Goal: Information Seeking & Learning: Learn about a topic

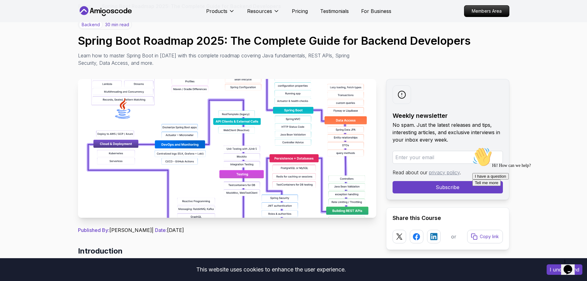
scroll to position [31, 0]
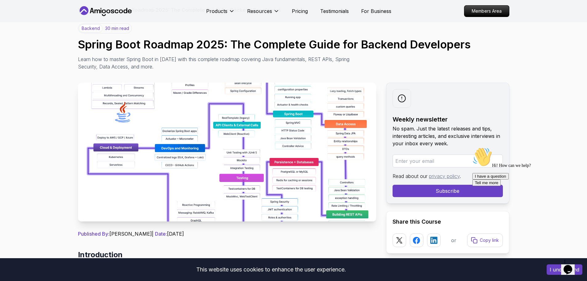
click at [211, 122] on img at bounding box center [227, 152] width 298 height 139
click at [214, 132] on img at bounding box center [227, 152] width 298 height 139
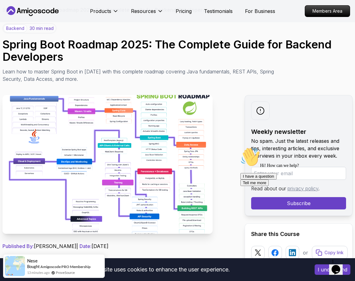
click at [269, 77] on p "Learn how to master Spring Boot in 2025 with this complete roadmap covering Jav…" at bounding box center [140, 75] width 276 height 15
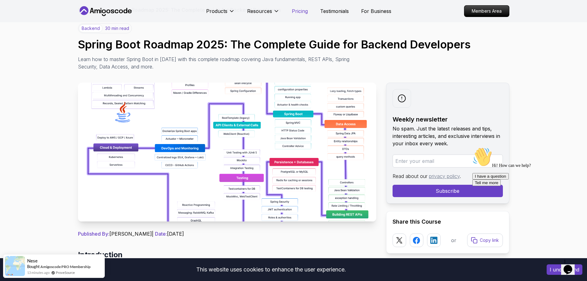
click at [302, 13] on p "Pricing" at bounding box center [300, 10] width 16 height 7
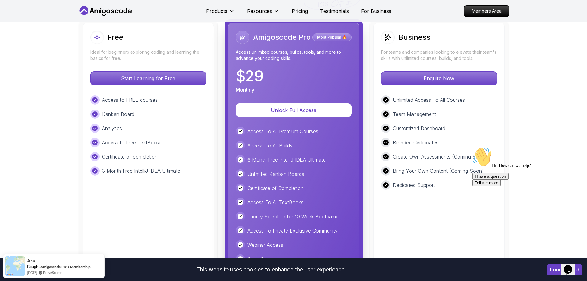
scroll to position [1319, 0]
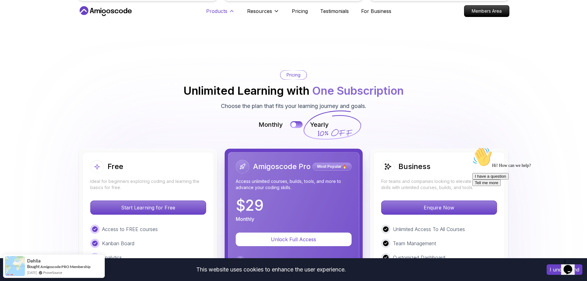
click at [231, 14] on icon at bounding box center [232, 11] width 6 height 6
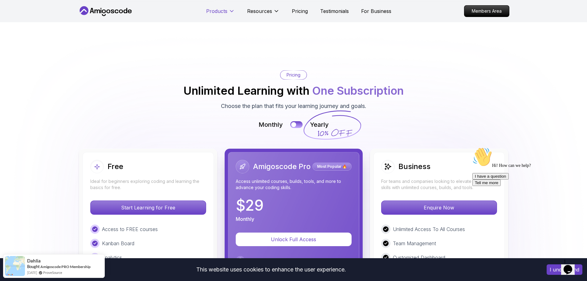
click at [224, 12] on p "Products" at bounding box center [216, 10] width 21 height 7
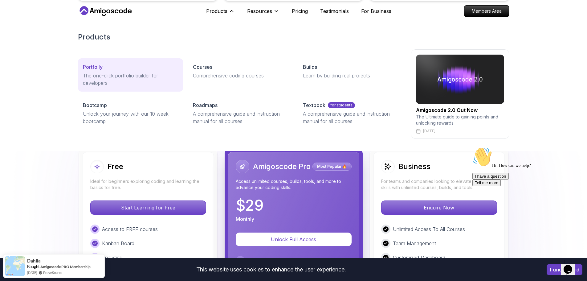
click at [109, 75] on p "The one-click portfolio builder for developers" at bounding box center [130, 79] width 95 height 15
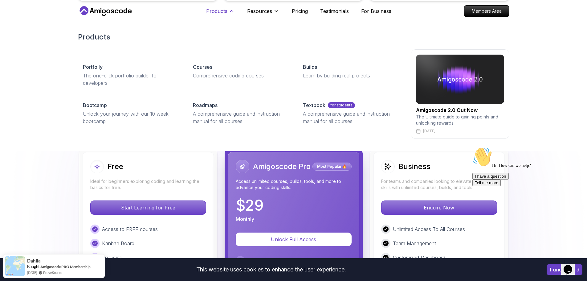
click at [226, 8] on p "Products" at bounding box center [216, 10] width 21 height 7
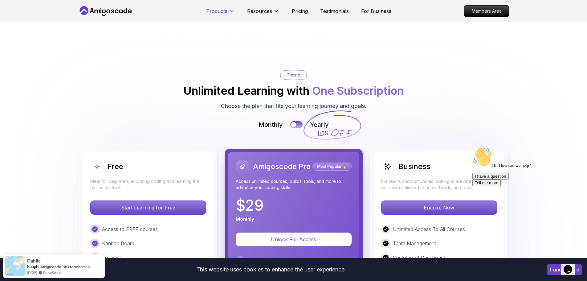
click at [226, 8] on p "Products" at bounding box center [216, 10] width 21 height 7
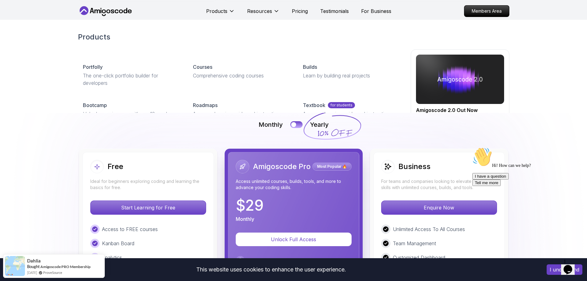
click at [114, 12] on icon at bounding box center [112, 12] width 3 height 4
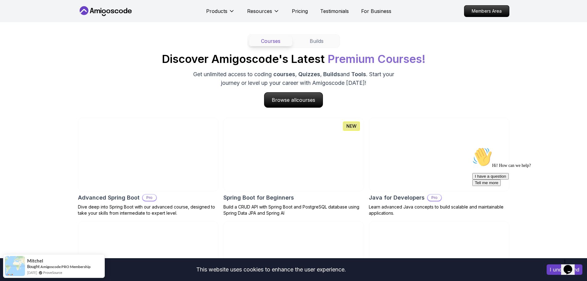
scroll to position [555, 0]
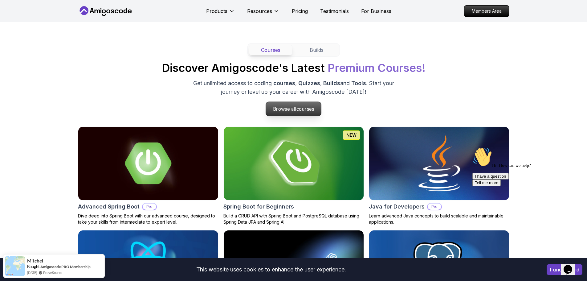
click at [313, 116] on p "Browse all courses" at bounding box center [293, 109] width 55 height 14
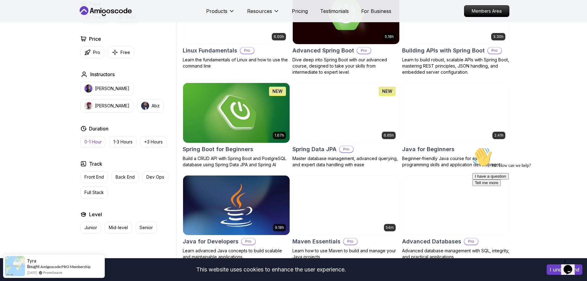
scroll to position [216, 0]
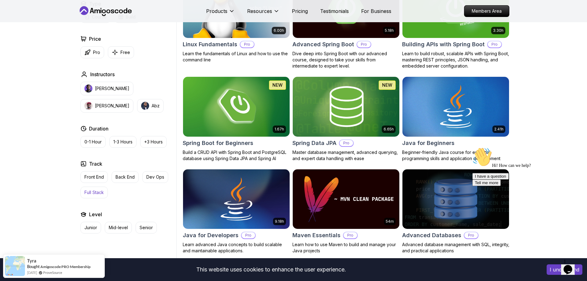
click at [98, 194] on p "Full Stack" at bounding box center [93, 192] width 19 height 6
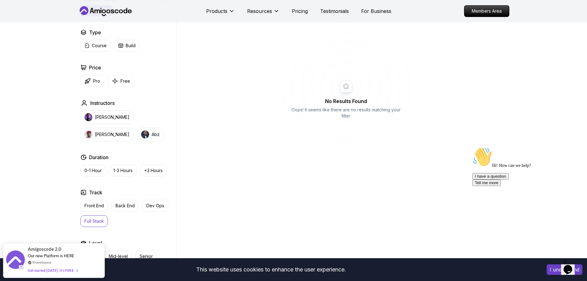
scroll to position [247, 0]
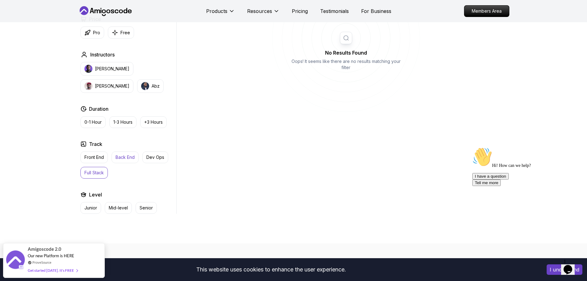
click at [124, 159] on p "Back End" at bounding box center [125, 157] width 19 height 6
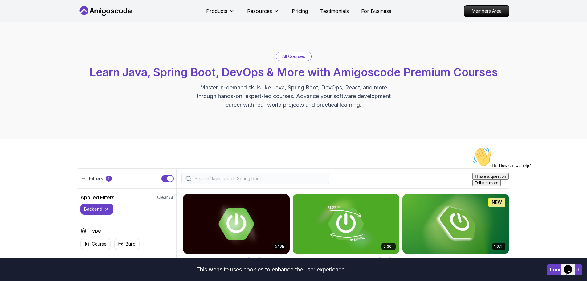
drag, startPoint x: 132, startPoint y: 46, endPoint x: 104, endPoint y: 13, distance: 43.1
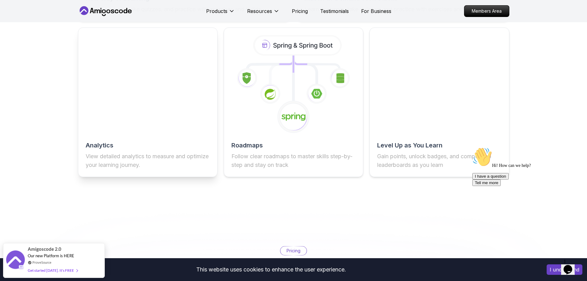
scroll to position [1102, 0]
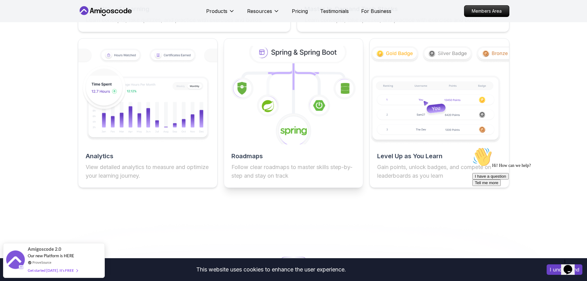
click at [292, 152] on div "Roadmaps Follow clear roadmaps to master skills step-by-step and stay on track" at bounding box center [294, 113] width 140 height 150
click at [290, 121] on icon at bounding box center [294, 131] width 36 height 36
click at [280, 79] on icon at bounding box center [281, 74] width 26 height 11
click at [300, 59] on icon at bounding box center [298, 52] width 94 height 20
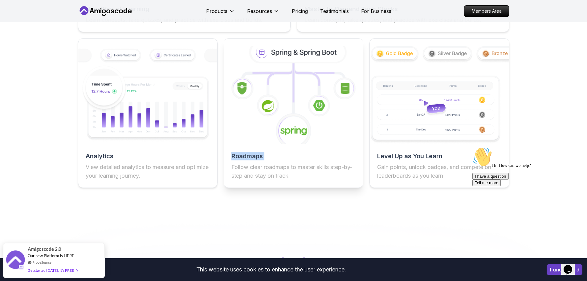
click at [300, 59] on icon at bounding box center [298, 52] width 94 height 20
click at [315, 84] on icon at bounding box center [307, 79] width 26 height 22
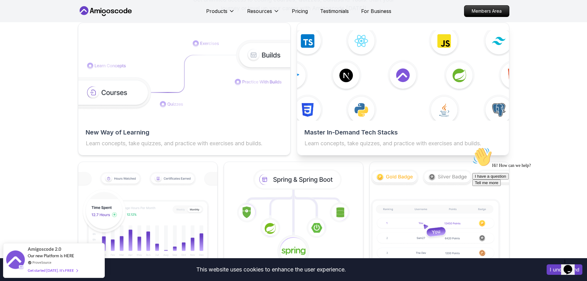
click at [360, 132] on div "Master In-Demand Tech Stacks Learn concepts, take quizzes, and practice with ex…" at bounding box center [403, 89] width 213 height 133
click at [400, 83] on img at bounding box center [402, 75] width 233 height 99
click at [344, 77] on img at bounding box center [402, 75] width 233 height 99
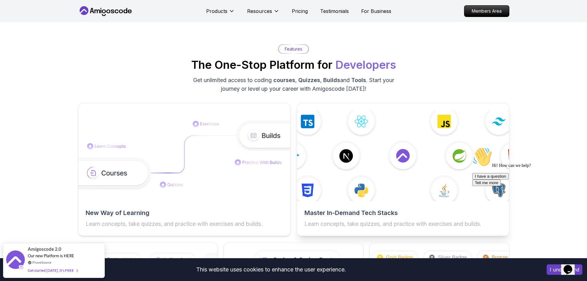
scroll to position [886, 0]
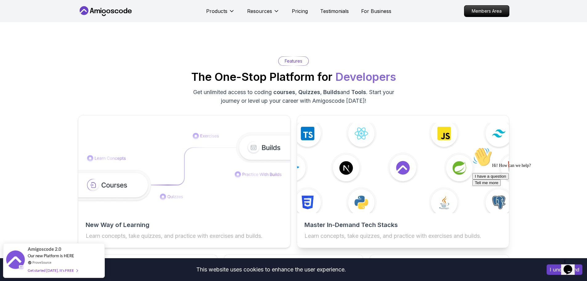
click at [413, 137] on img at bounding box center [402, 167] width 233 height 99
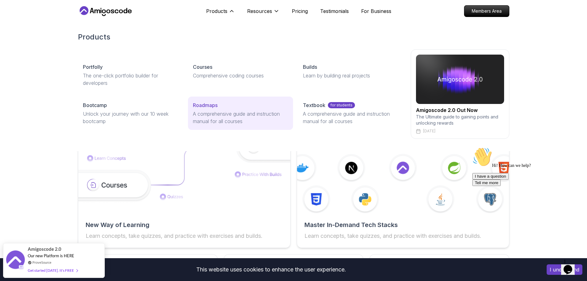
click at [229, 113] on p "A comprehensive guide and instruction manual for all courses" at bounding box center [240, 117] width 95 height 15
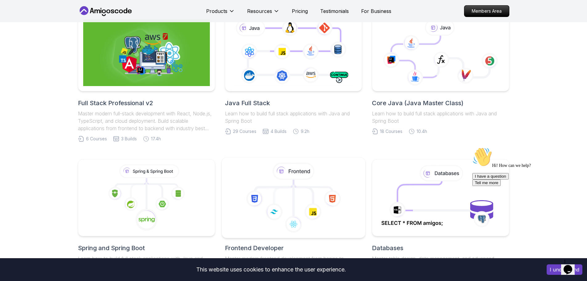
scroll to position [92, 0]
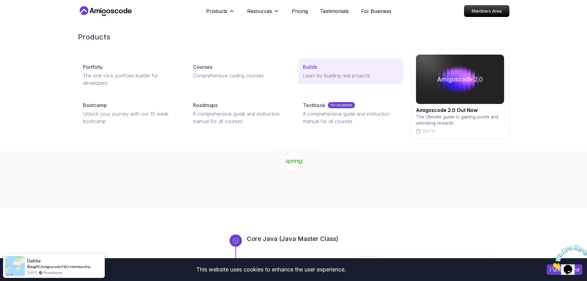
click at [338, 75] on p "Learn by building real projects" at bounding box center [350, 75] width 95 height 7
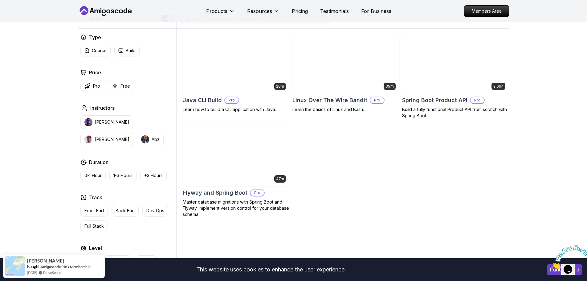
scroll to position [154, 0]
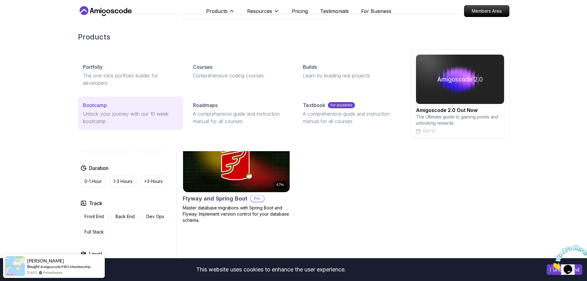
click at [142, 121] on p "Unlock your journey with our 10 week bootcamp" at bounding box center [130, 117] width 95 height 15
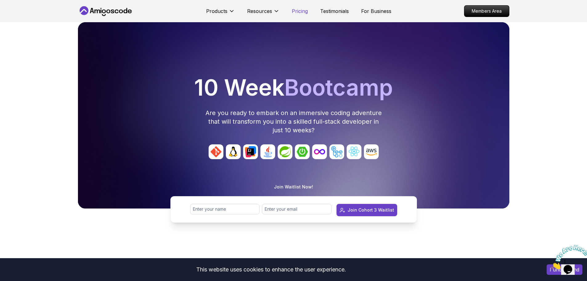
click at [298, 7] on p "Pricing" at bounding box center [300, 10] width 16 height 7
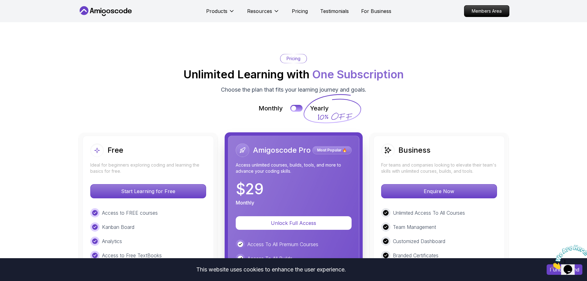
scroll to position [1381, 0]
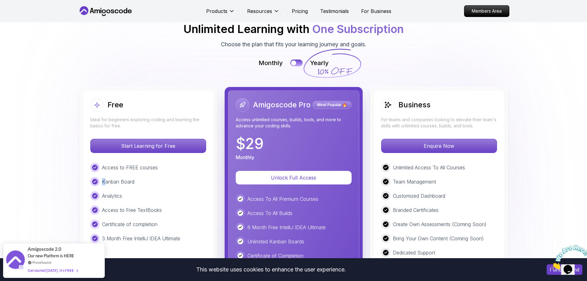
drag, startPoint x: 158, startPoint y: 137, endPoint x: 124, endPoint y: 148, distance: 35.2
click at [108, 163] on div "Access to FREE courses Kanban Board Analytics Access to Free TextBooks Certific…" at bounding box center [148, 203] width 116 height 80
click at [145, 177] on div "Kanban Board" at bounding box center [148, 181] width 116 height 9
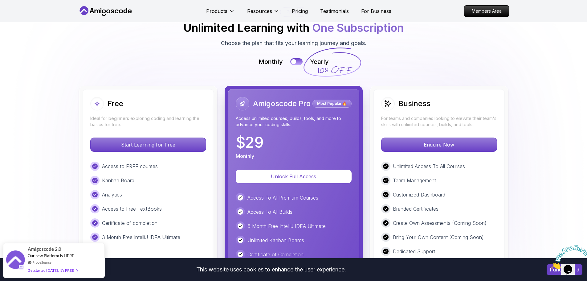
scroll to position [1443, 0]
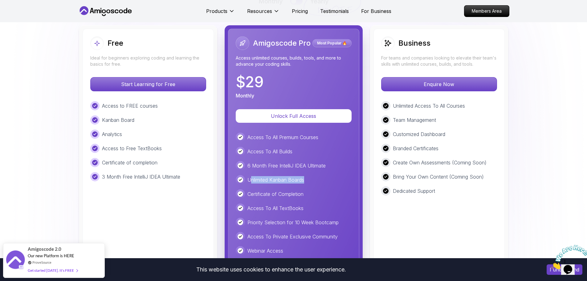
drag, startPoint x: 316, startPoint y: 146, endPoint x: 251, endPoint y: 153, distance: 65.4
click at [251, 175] on div "Unlimited Kanban Boards" at bounding box center [294, 179] width 116 height 9
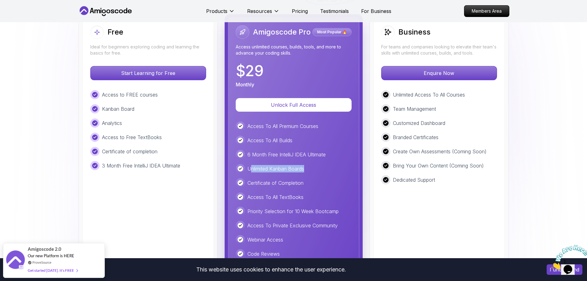
scroll to position [1504, 0]
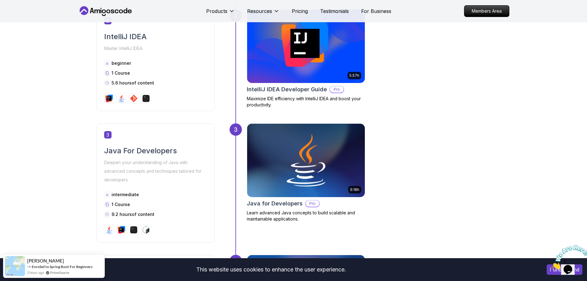
scroll to position [462, 0]
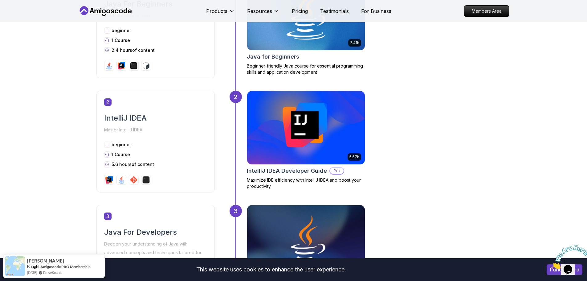
scroll to position [339, 0]
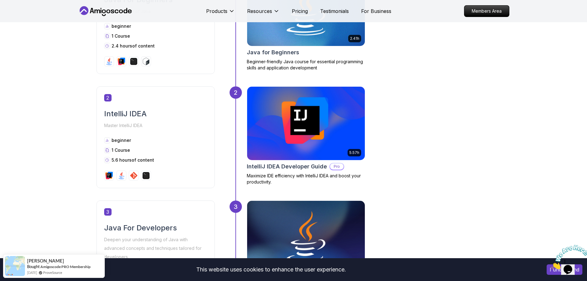
click at [329, 134] on img at bounding box center [306, 123] width 124 height 77
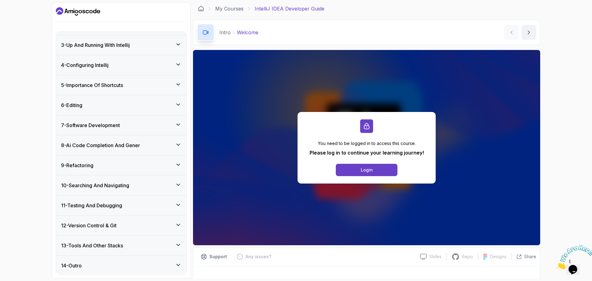
scroll to position [116, 0]
click at [141, 268] on div "14 - Outro" at bounding box center [121, 264] width 130 height 20
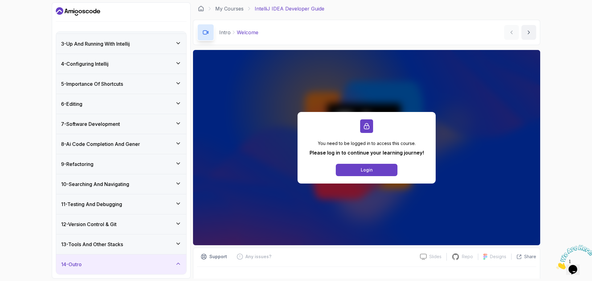
click at [162, 237] on div "13 - Tools And Other Stacks" at bounding box center [121, 244] width 130 height 20
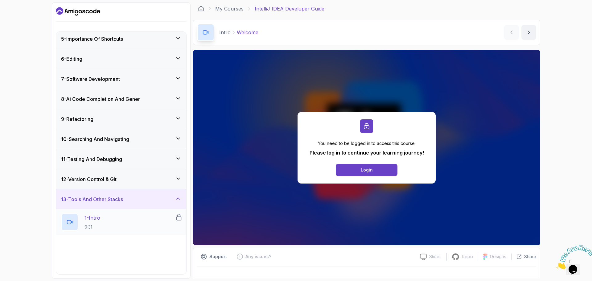
scroll to position [100, 0]
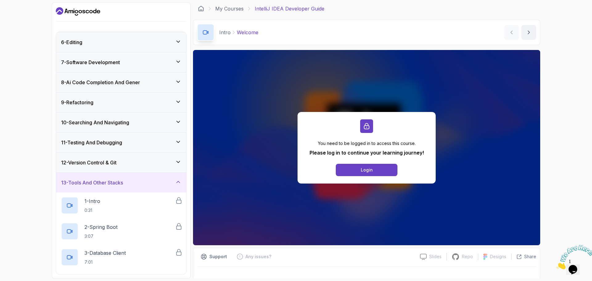
click at [165, 159] on div "12 - Version Control & Git" at bounding box center [121, 162] width 120 height 7
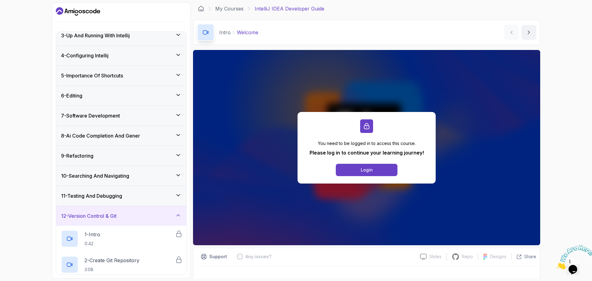
scroll to position [0, 0]
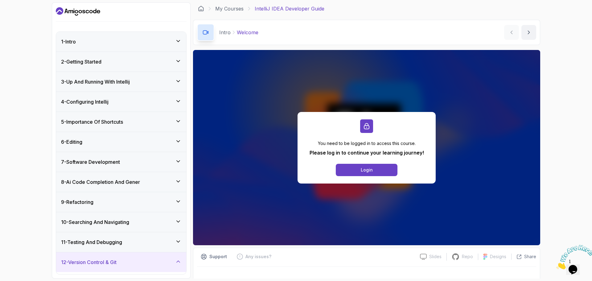
click at [164, 228] on div "10 - Searching And Navigating" at bounding box center [121, 222] width 130 height 20
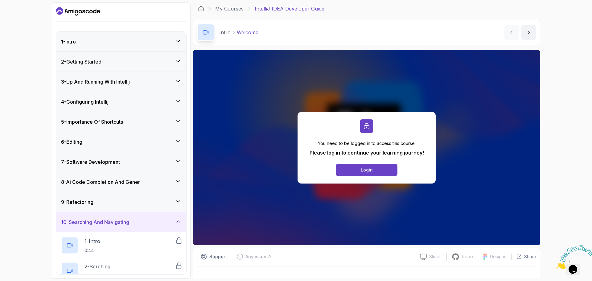
click at [161, 210] on div "9 - Refactoring" at bounding box center [121, 202] width 130 height 20
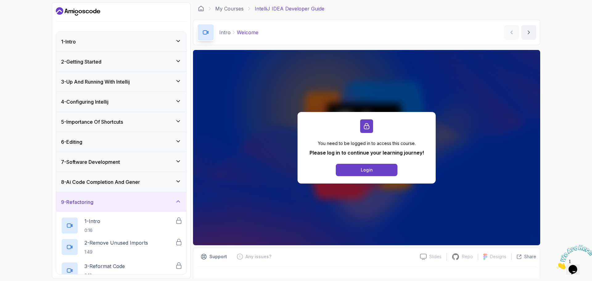
click at [158, 188] on div "8 - Ai Code Completion And Gener" at bounding box center [121, 182] width 130 height 20
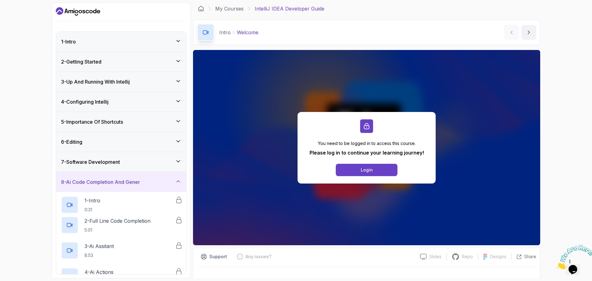
drag, startPoint x: 156, startPoint y: 164, endPoint x: 155, endPoint y: 152, distance: 12.3
click at [156, 164] on div "7 - Software Development" at bounding box center [121, 161] width 120 height 7
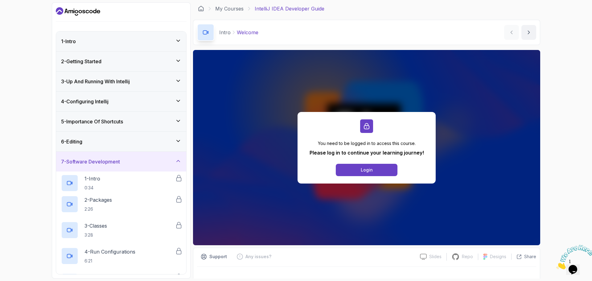
click at [155, 140] on div "6 - Editing" at bounding box center [121, 141] width 120 height 7
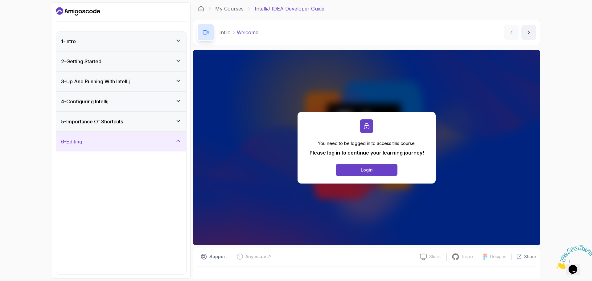
click at [148, 117] on div "5 - Importance Of Shortcuts" at bounding box center [121, 122] width 130 height 20
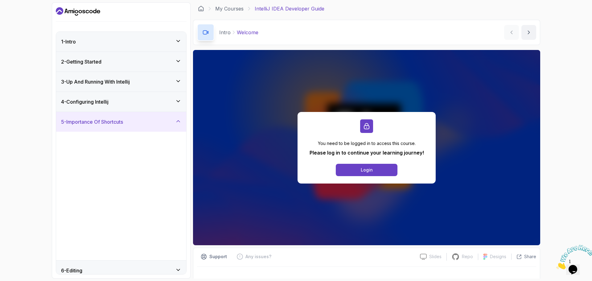
click at [151, 122] on div "5 - Importance Of Shortcuts" at bounding box center [121, 121] width 120 height 7
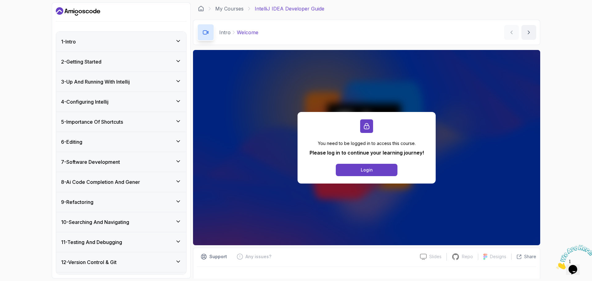
click at [152, 135] on div "6 - Editing" at bounding box center [121, 142] width 130 height 20
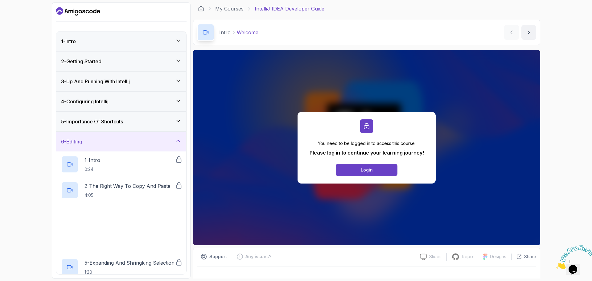
click at [150, 151] on div "6 - Editing" at bounding box center [121, 142] width 130 height 20
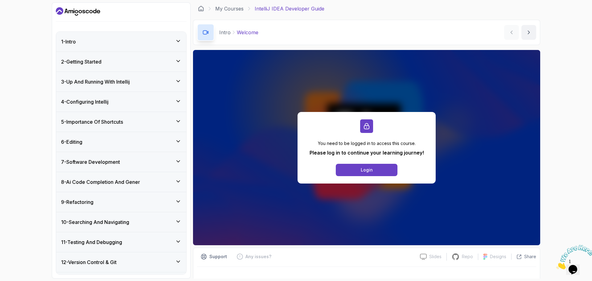
click at [153, 159] on div "7 - Software Development" at bounding box center [121, 161] width 120 height 7
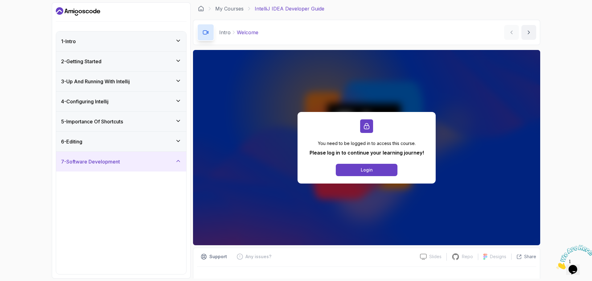
click at [154, 165] on div "7 - Software Development" at bounding box center [121, 161] width 120 height 7
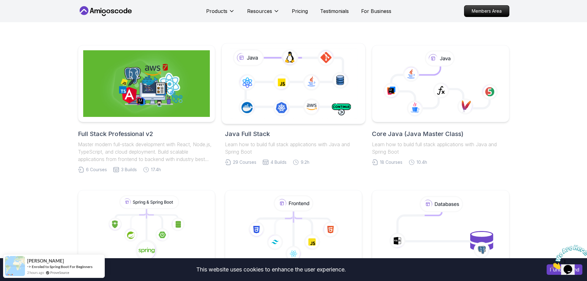
click at [306, 84] on icon at bounding box center [293, 83] width 130 height 72
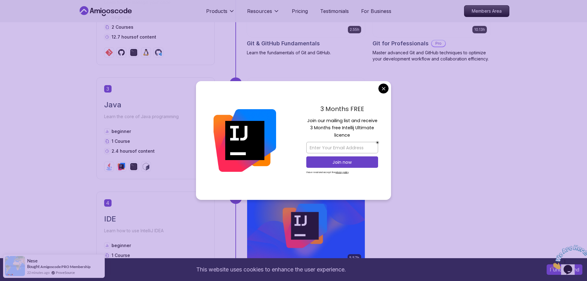
scroll to position [616, 0]
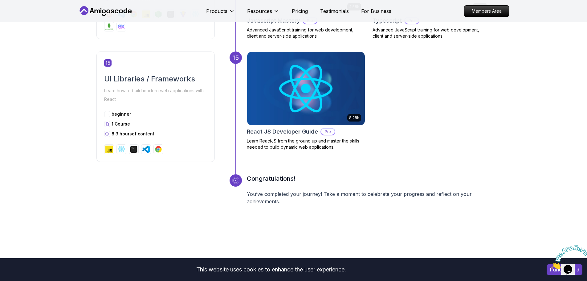
scroll to position [2528, 0]
